Goal: Task Accomplishment & Management: Use online tool/utility

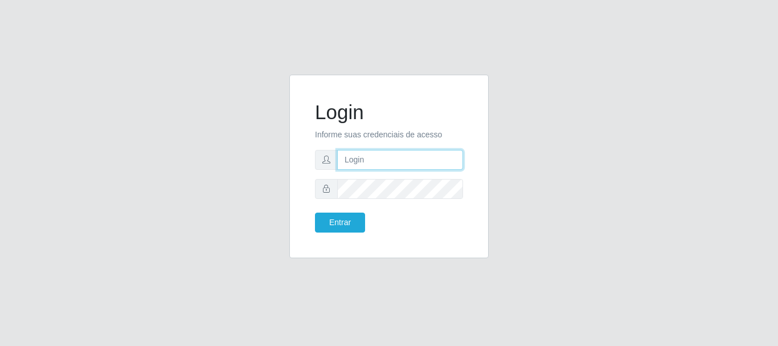
click at [372, 161] on input "text" at bounding box center [400, 160] width 126 height 20
type input "[EMAIL_ADDRESS][PERSON_NAME][DOMAIN_NAME]"
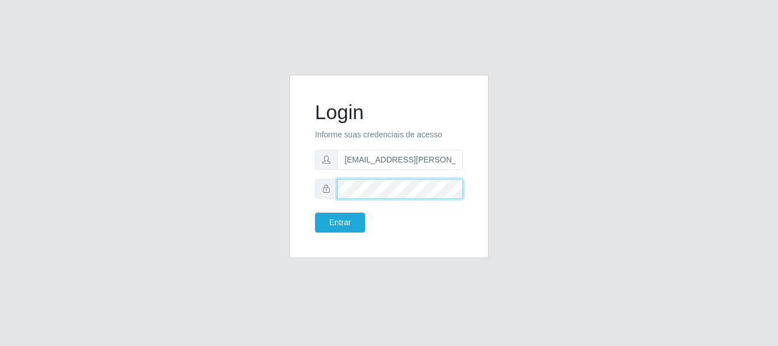
click at [315, 212] on button "Entrar" at bounding box center [340, 222] width 50 height 20
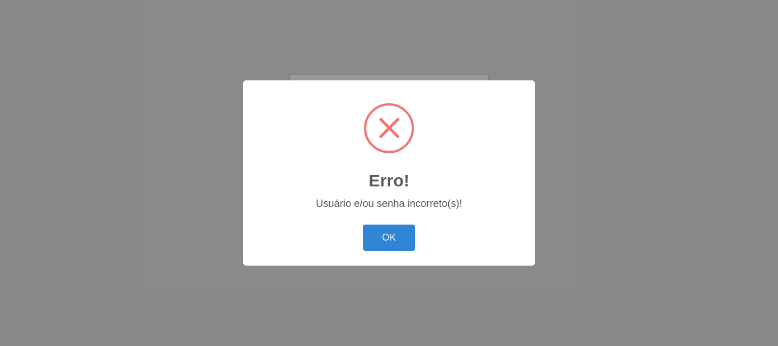
click at [363, 224] on button "OK" at bounding box center [389, 237] width 53 height 27
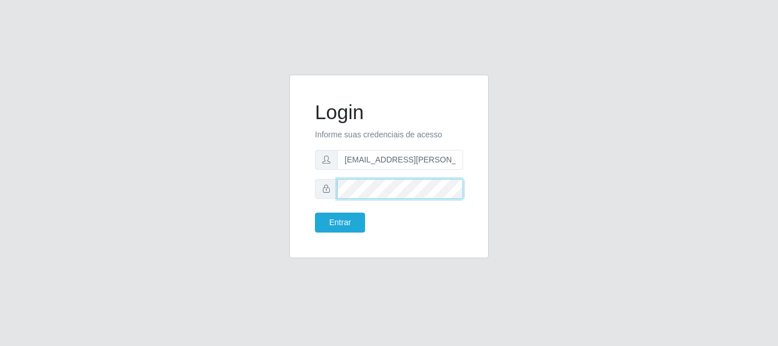
click at [315, 212] on button "Entrar" at bounding box center [340, 222] width 50 height 20
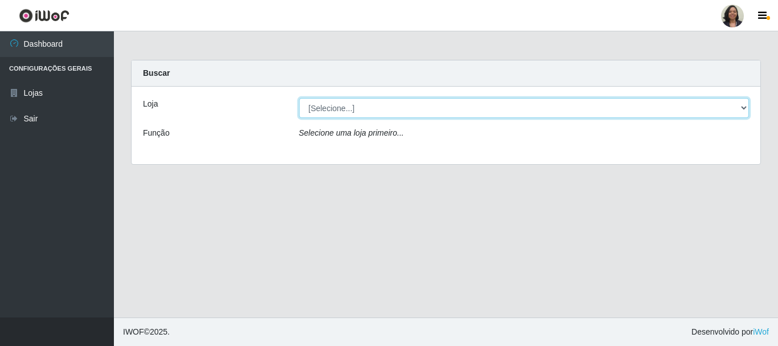
click at [742, 109] on select "[Selecione...] SuperFácil Atacado - Rodoviária" at bounding box center [524, 108] width 451 height 20
select select "400"
click at [299, 98] on select "[Selecione...] SuperFácil Atacado - Rodoviária" at bounding box center [524, 108] width 451 height 20
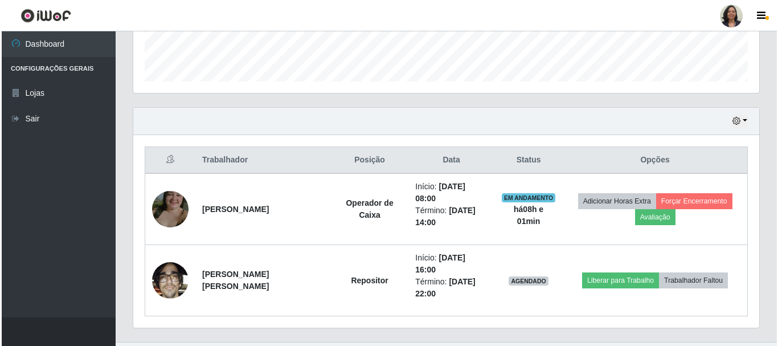
scroll to position [326, 0]
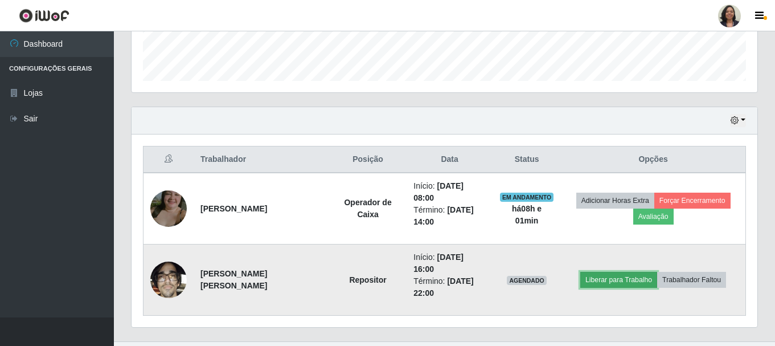
click at [611, 272] on button "Liberar para Trabalho" at bounding box center [618, 280] width 77 height 16
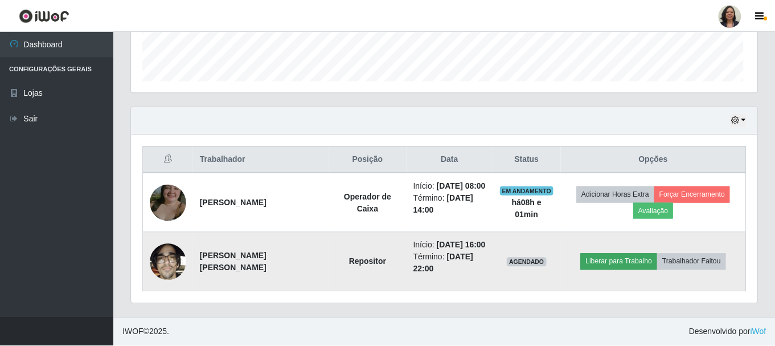
scroll to position [236, 620]
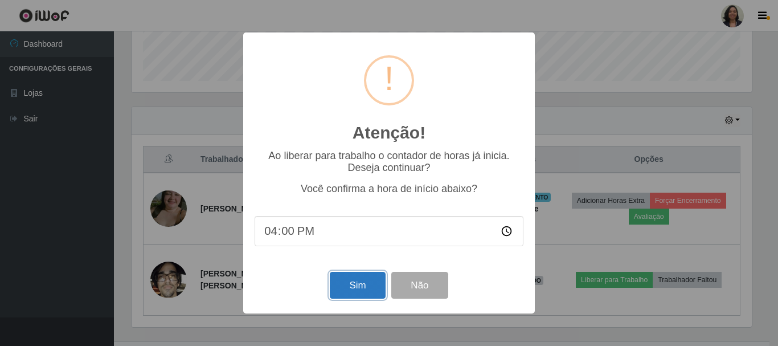
click at [357, 294] on button "Sim" at bounding box center [357, 285] width 55 height 27
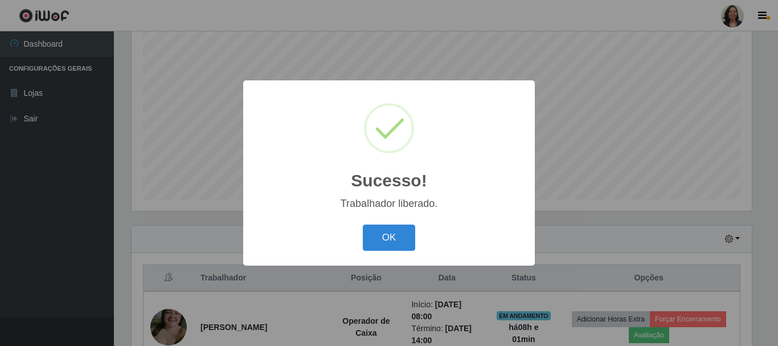
click at [425, 246] on div "OK Cancel" at bounding box center [389, 237] width 269 height 32
click at [399, 240] on button "OK" at bounding box center [389, 237] width 53 height 27
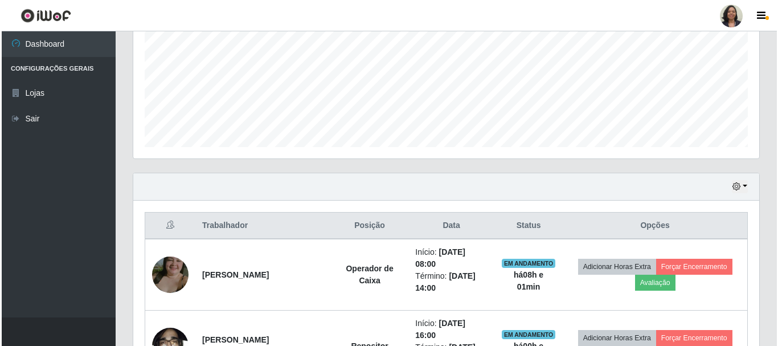
scroll to position [326, 0]
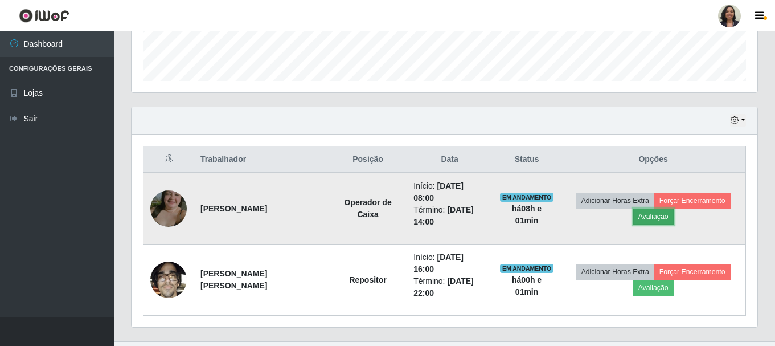
click at [659, 210] on button "Avaliação" at bounding box center [653, 216] width 40 height 16
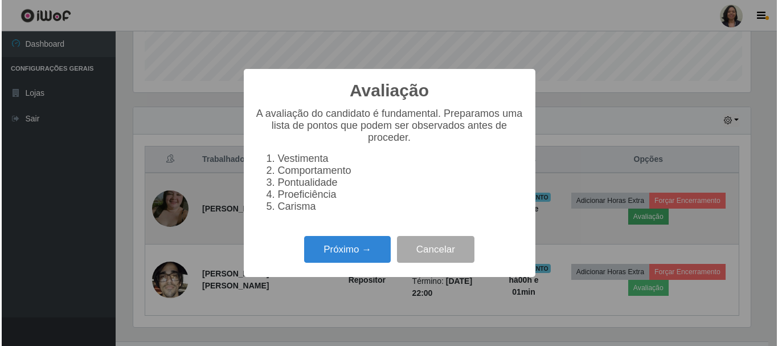
scroll to position [236, 620]
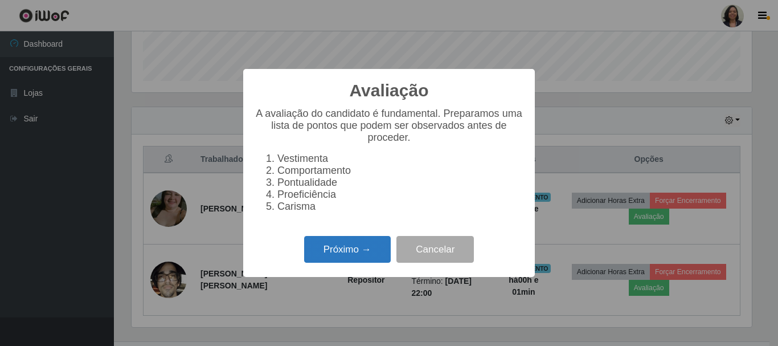
click at [362, 259] on button "Próximo →" at bounding box center [347, 249] width 87 height 27
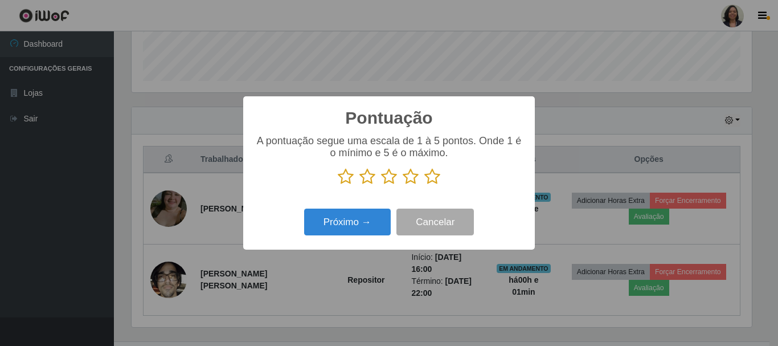
drag, startPoint x: 434, startPoint y: 182, endPoint x: 404, endPoint y: 203, distance: 35.9
click at [432, 182] on icon at bounding box center [432, 176] width 16 height 17
click at [424, 185] on input "radio" at bounding box center [424, 185] width 0 height 0
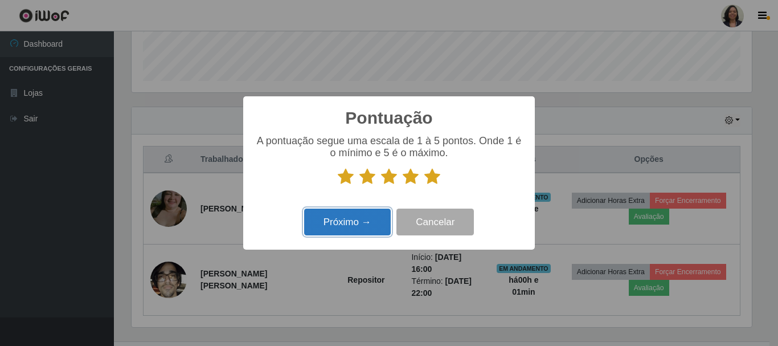
click at [358, 221] on button "Próximo →" at bounding box center [347, 221] width 87 height 27
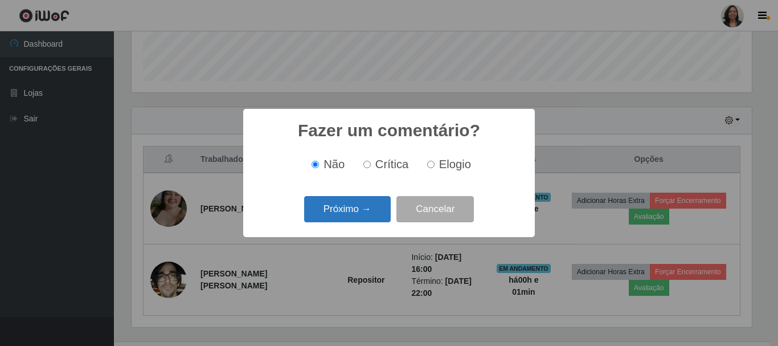
click at [365, 204] on button "Próximo →" at bounding box center [347, 209] width 87 height 27
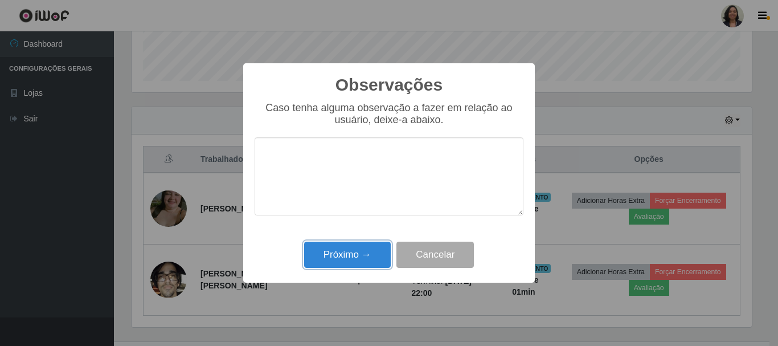
drag, startPoint x: 350, startPoint y: 258, endPoint x: 358, endPoint y: 228, distance: 30.7
click at [350, 257] on button "Próximo →" at bounding box center [347, 255] width 87 height 27
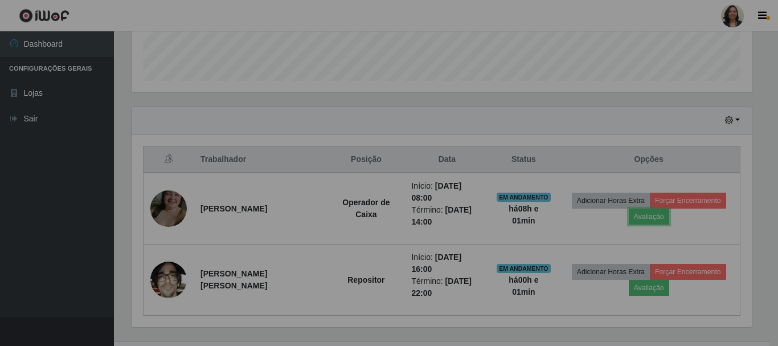
scroll to position [236, 626]
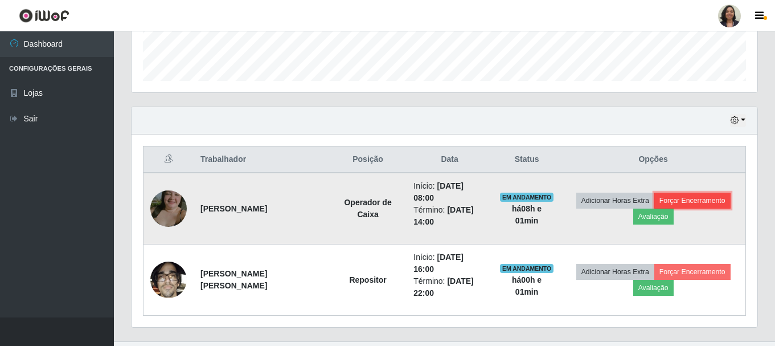
click at [669, 193] on button "Forçar Encerramento" at bounding box center [693, 201] width 76 height 16
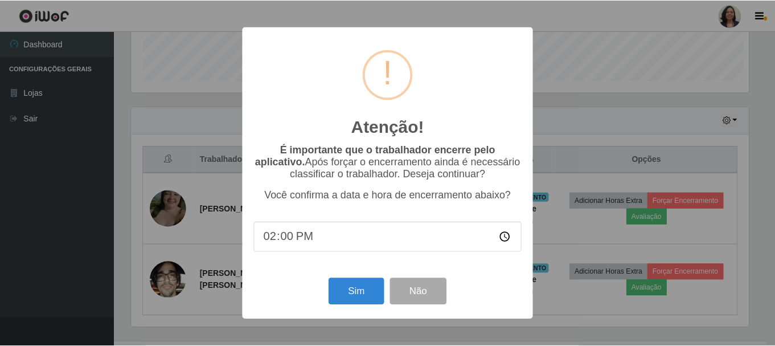
scroll to position [236, 620]
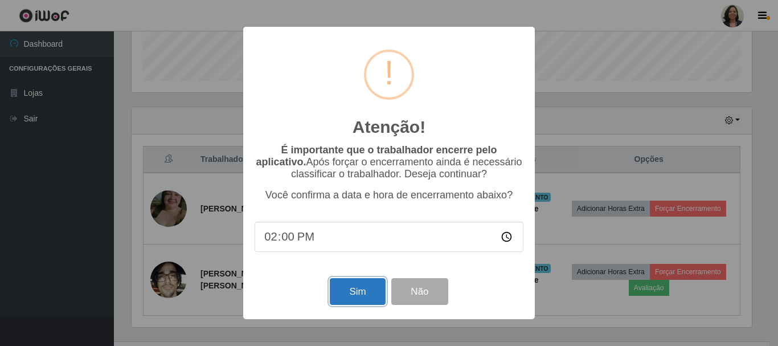
click at [345, 291] on button "Sim" at bounding box center [357, 291] width 55 height 27
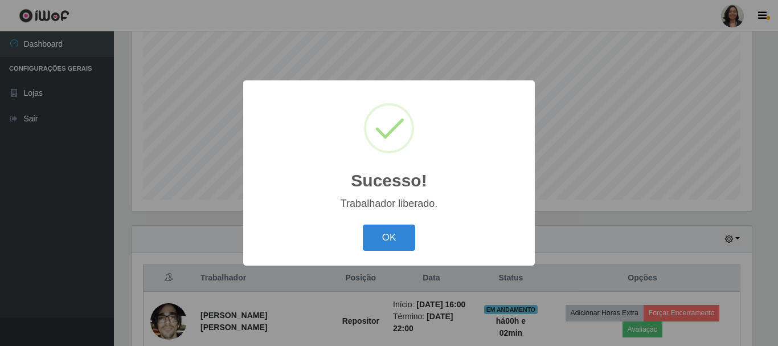
drag, startPoint x: 396, startPoint y: 228, endPoint x: 457, endPoint y: 166, distance: 87.0
click at [397, 227] on button "OK" at bounding box center [389, 237] width 53 height 27
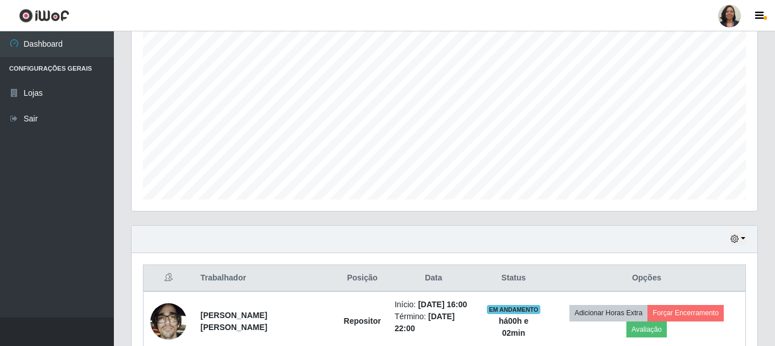
scroll to position [0, 0]
